Goal: Download file/media

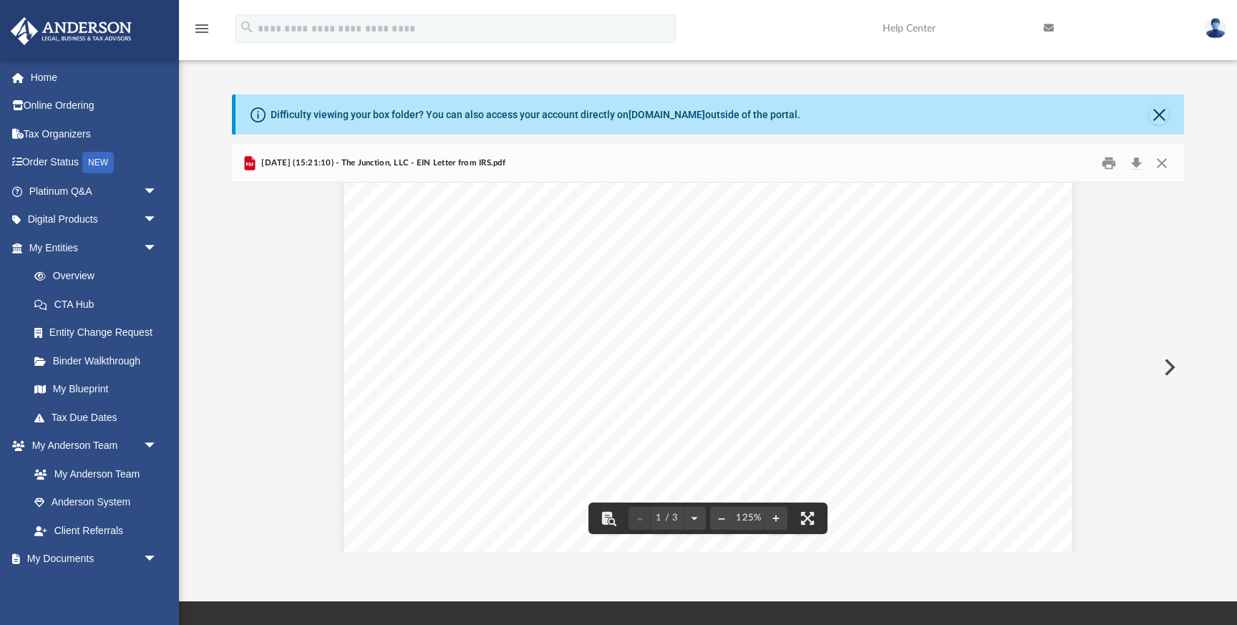
scroll to position [69, 0]
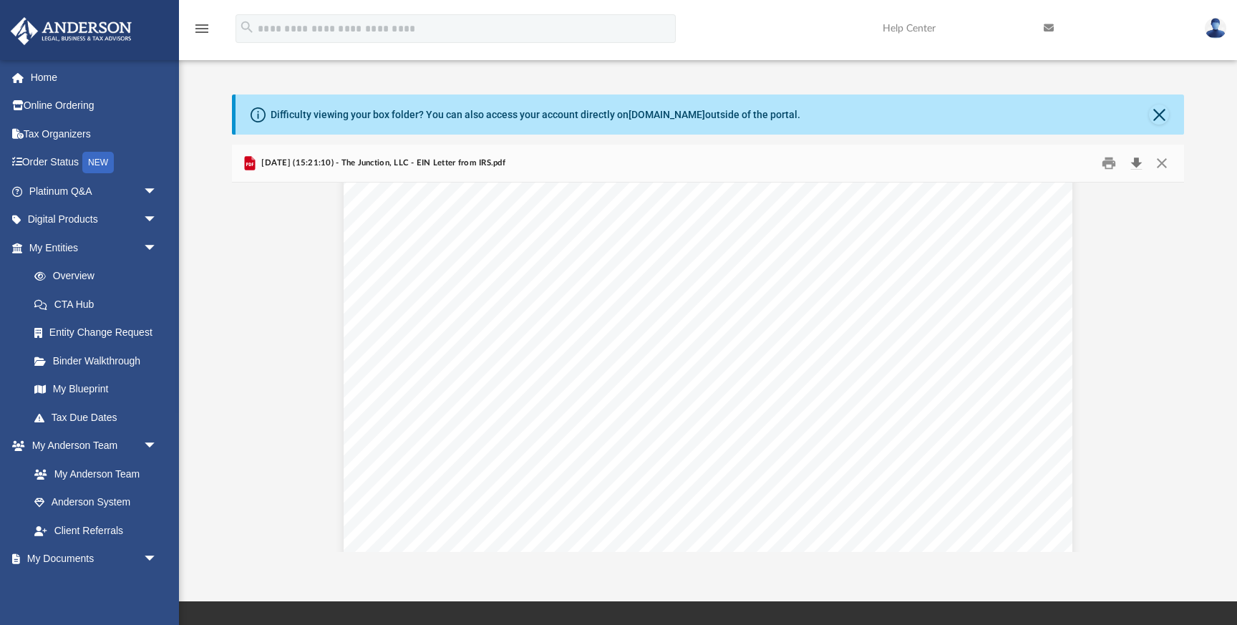
click at [1142, 166] on button "Download" at bounding box center [1136, 163] width 26 height 22
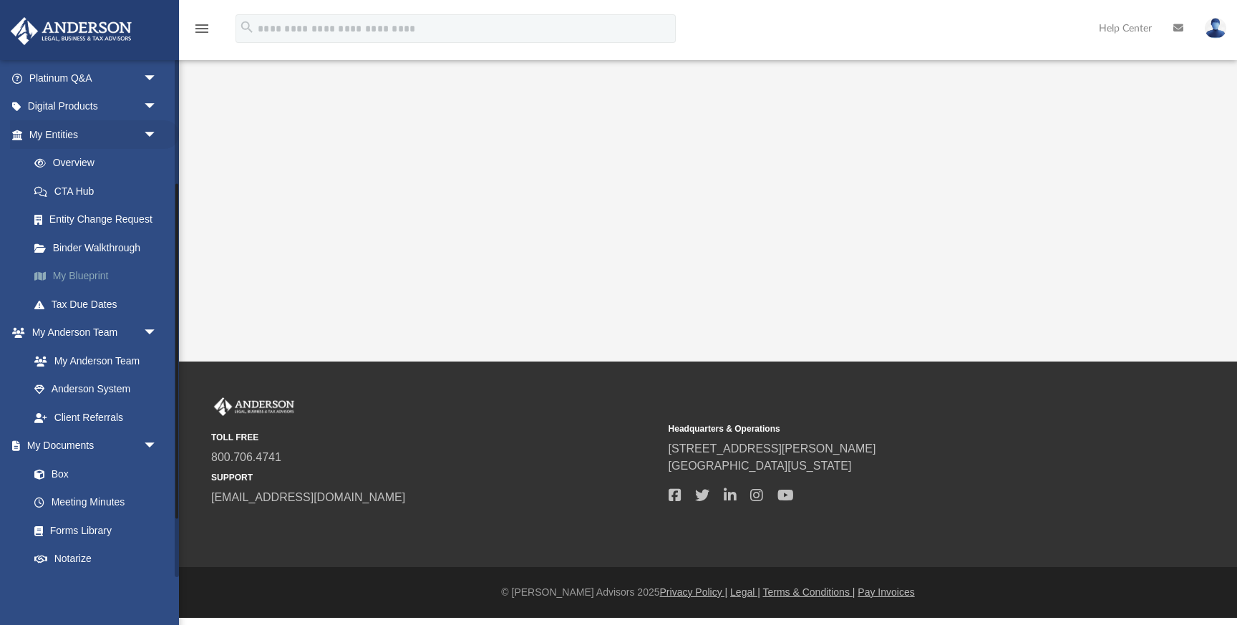
scroll to position [271, 0]
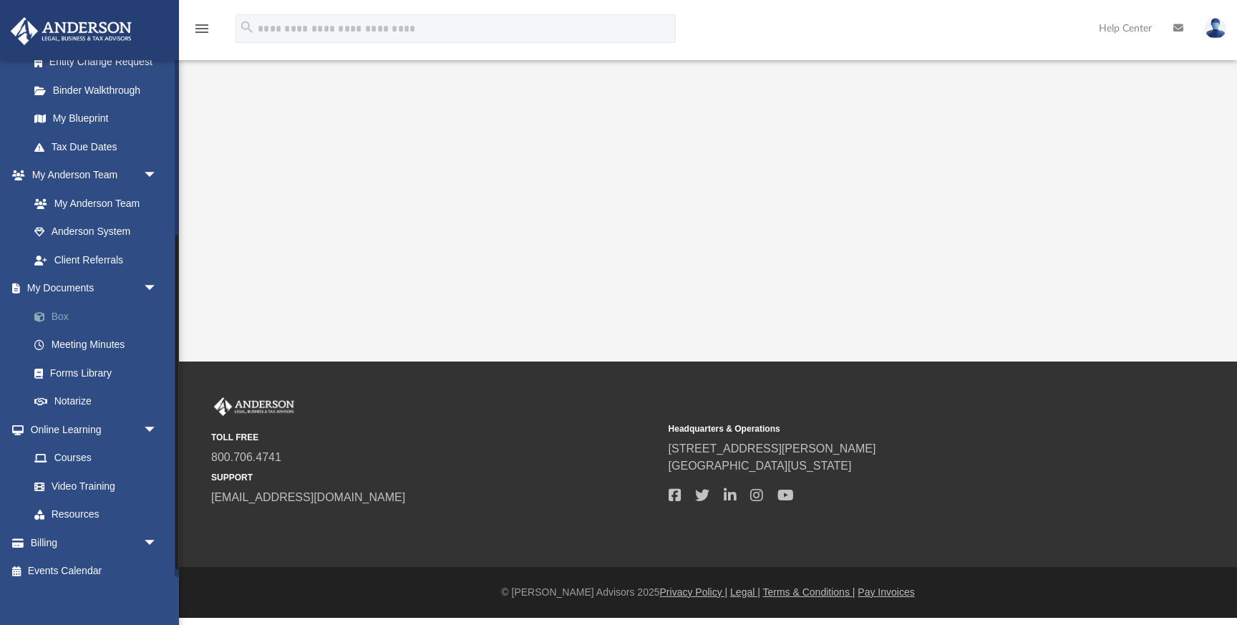
click at [62, 315] on link "Box" at bounding box center [99, 316] width 159 height 29
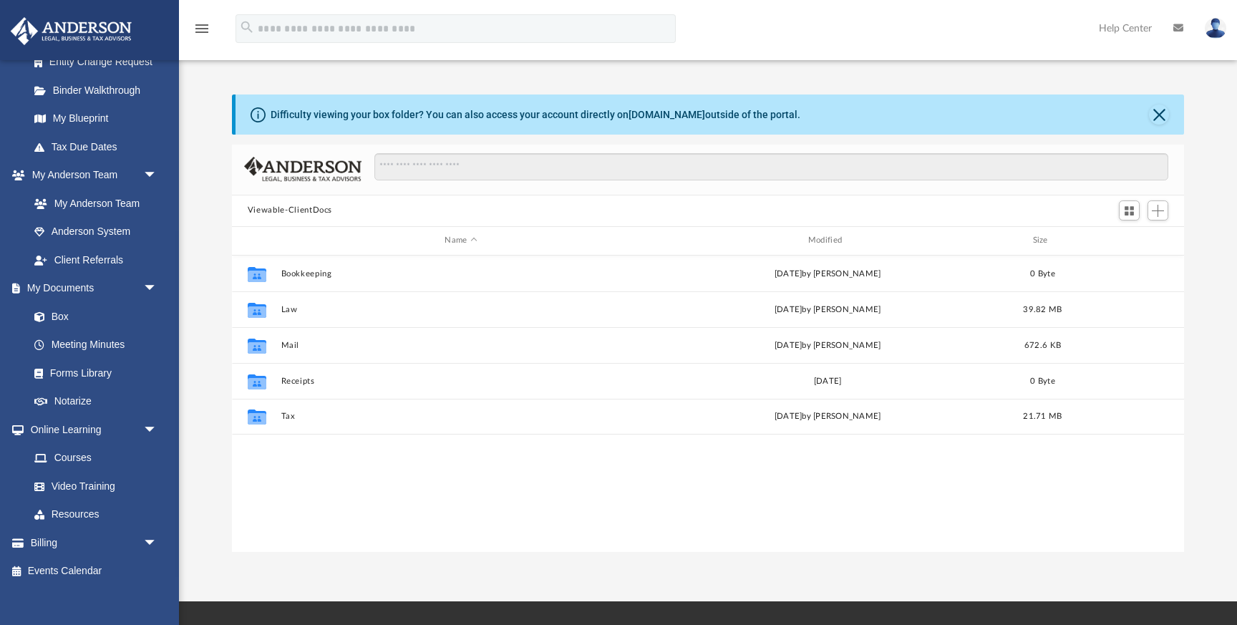
scroll to position [325, 952]
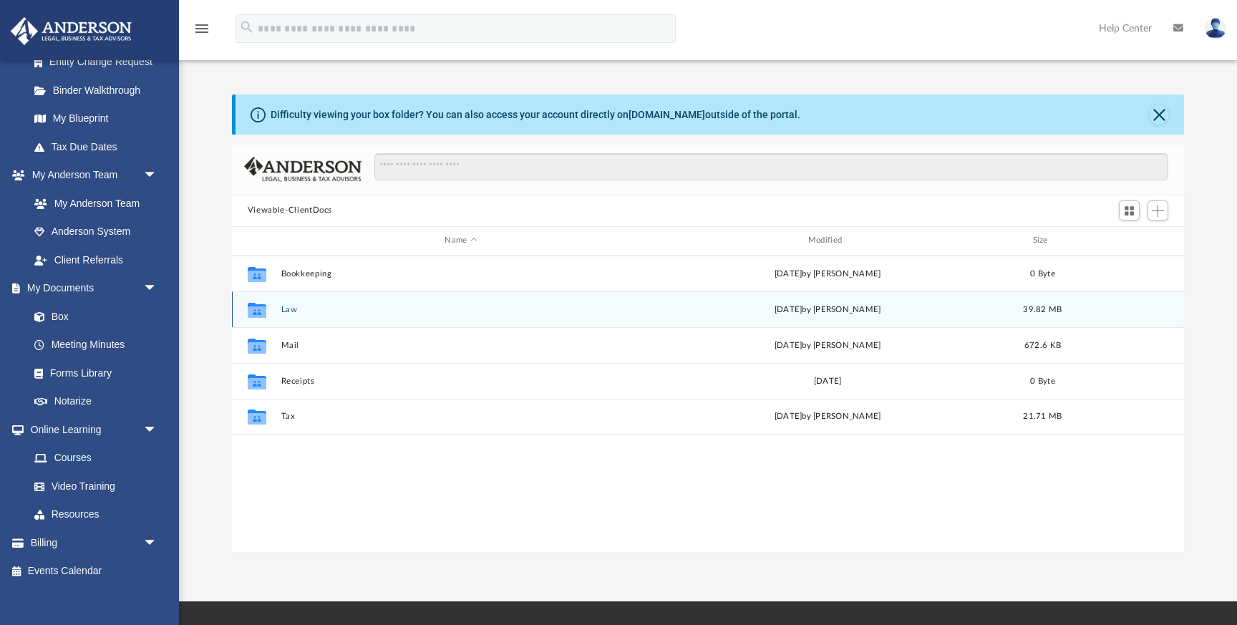
click at [284, 309] on button "Law" at bounding box center [461, 309] width 360 height 9
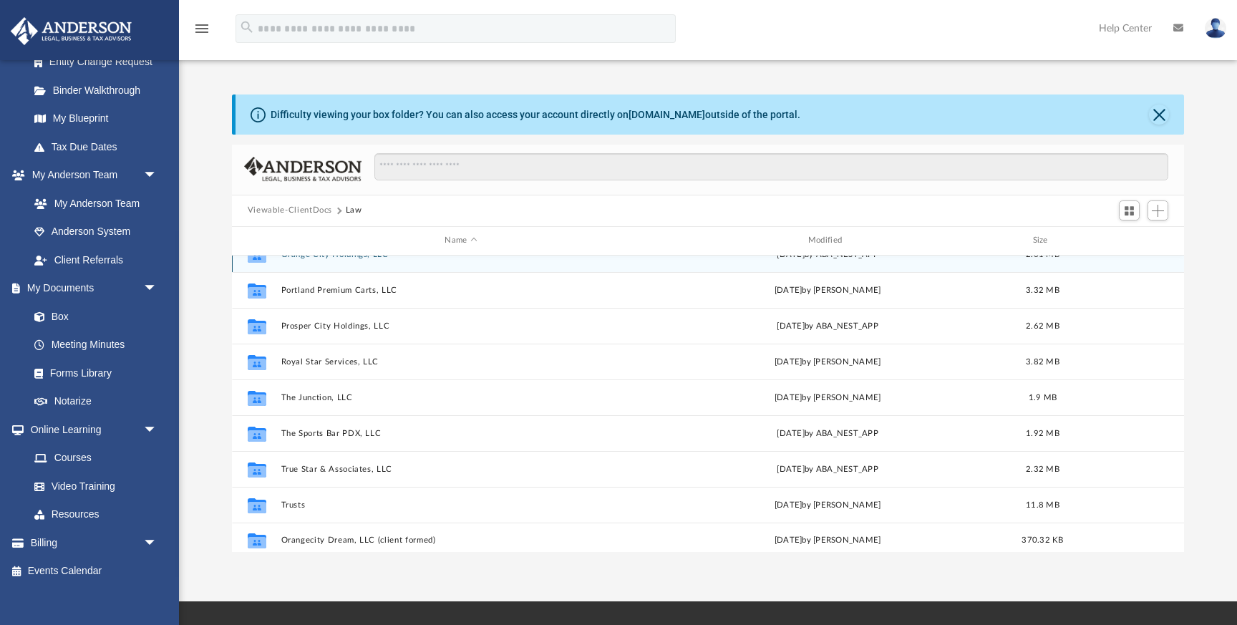
scroll to position [204, 0]
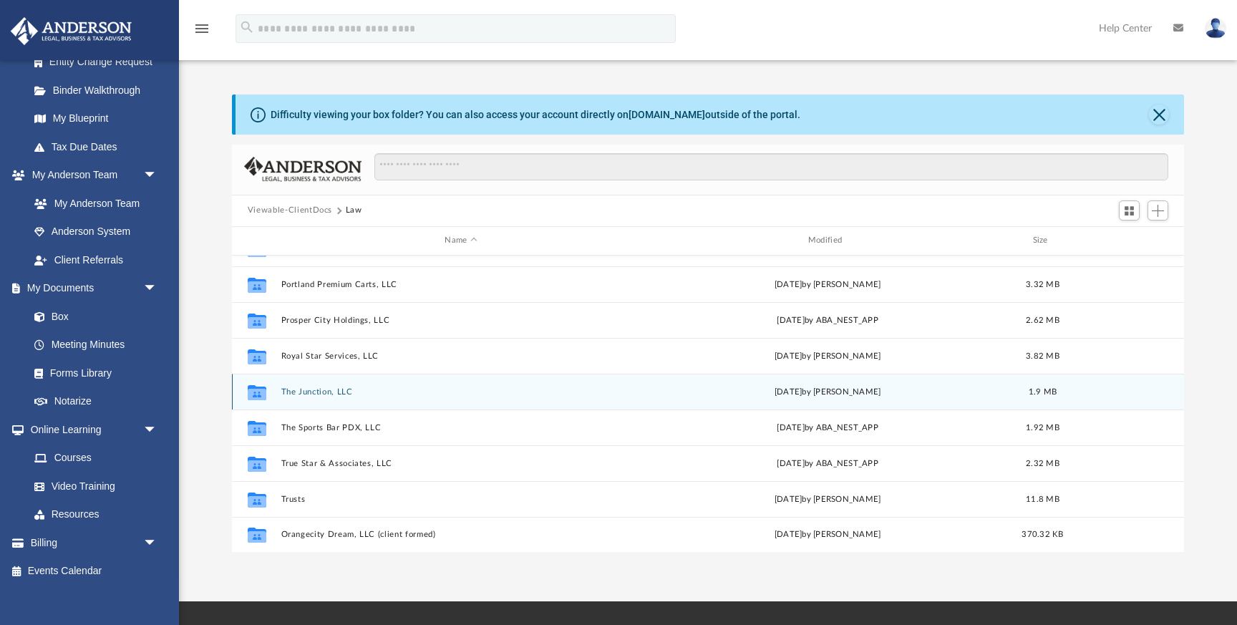
click at [314, 389] on button "The Junction, LLC" at bounding box center [461, 391] width 360 height 9
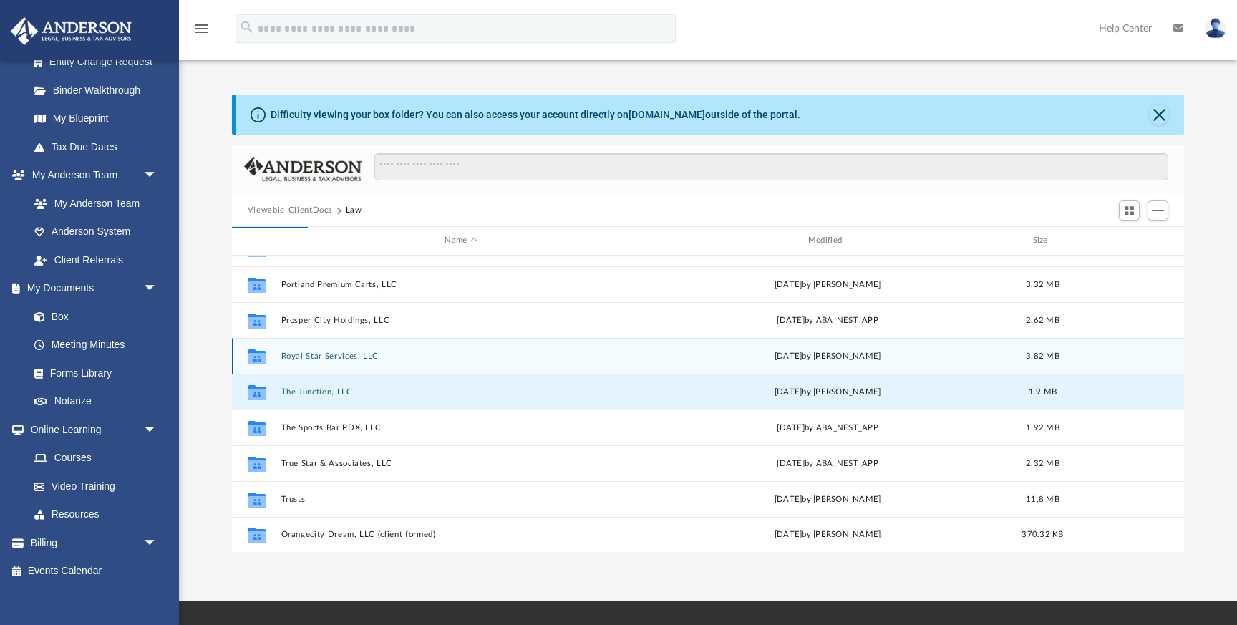
scroll to position [0, 0]
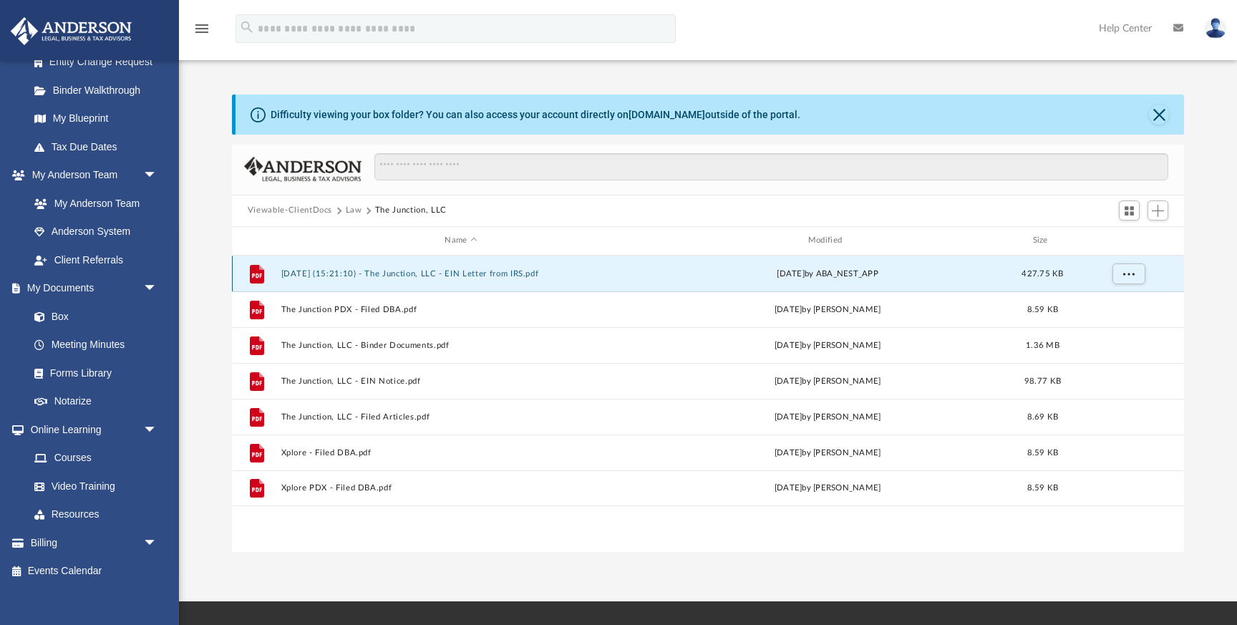
click at [478, 274] on button "[DATE] (15:21:10) - The Junction, LLC - EIN Letter from IRS.pdf" at bounding box center [461, 273] width 360 height 9
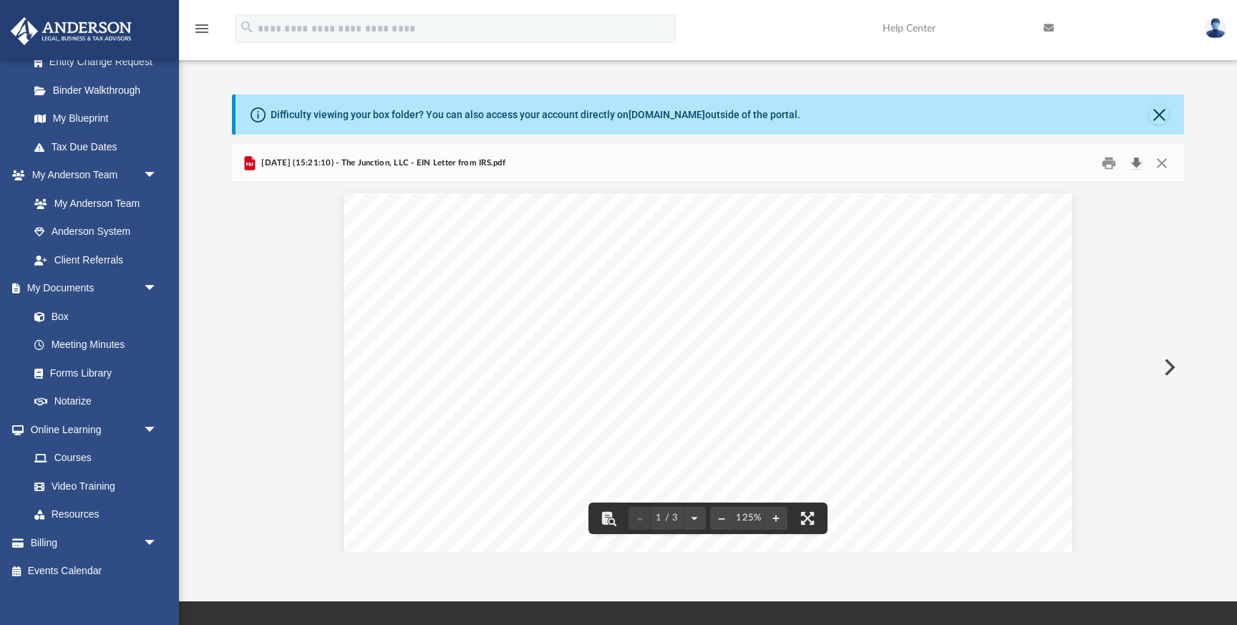
click at [1134, 163] on button "Download" at bounding box center [1136, 163] width 26 height 22
